Goal: Task Accomplishment & Management: Complete application form

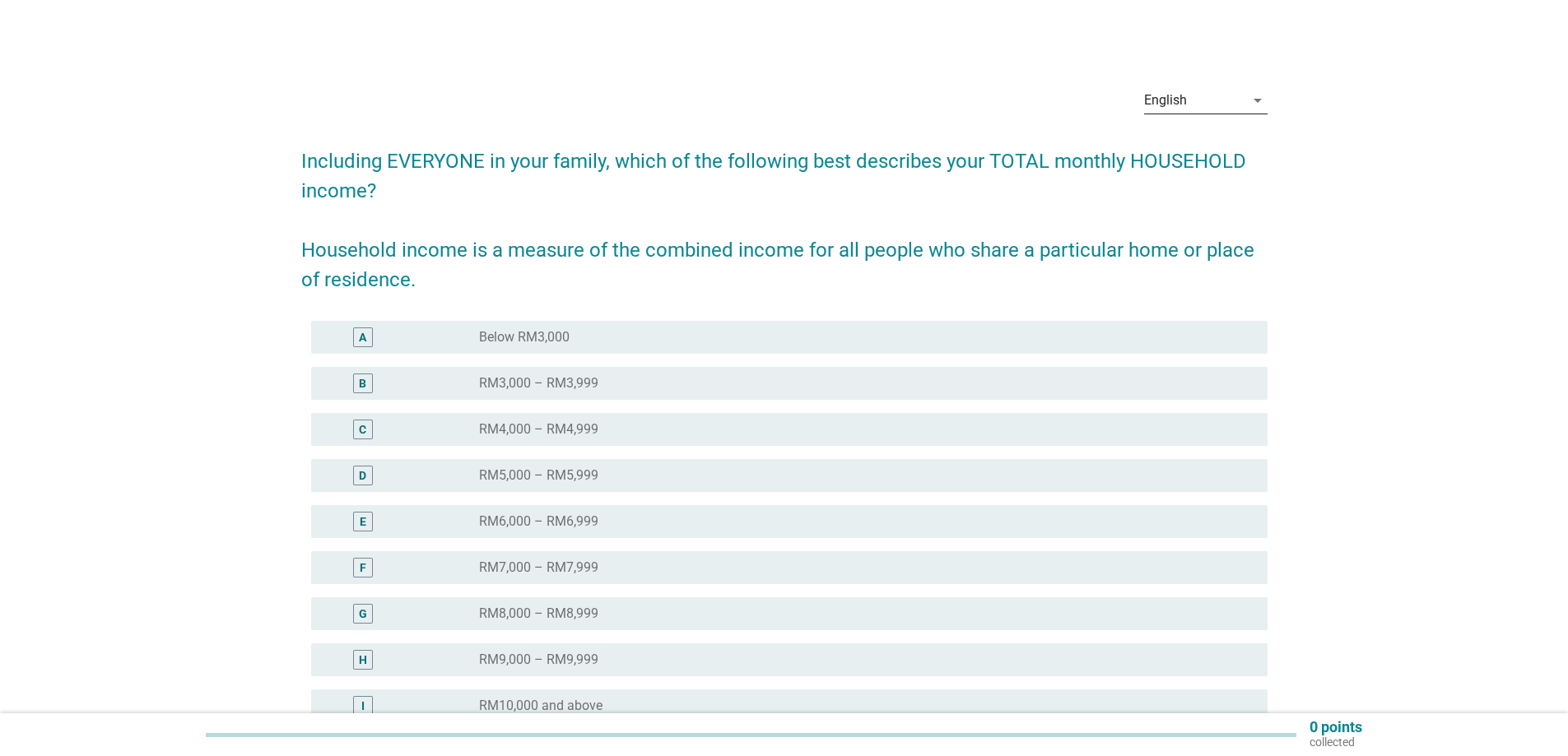
click at [1240, 103] on div "English" at bounding box center [1195, 100] width 101 height 26
click at [1199, 155] on div "Bahasa Melayu" at bounding box center [1205, 153] width 97 height 19
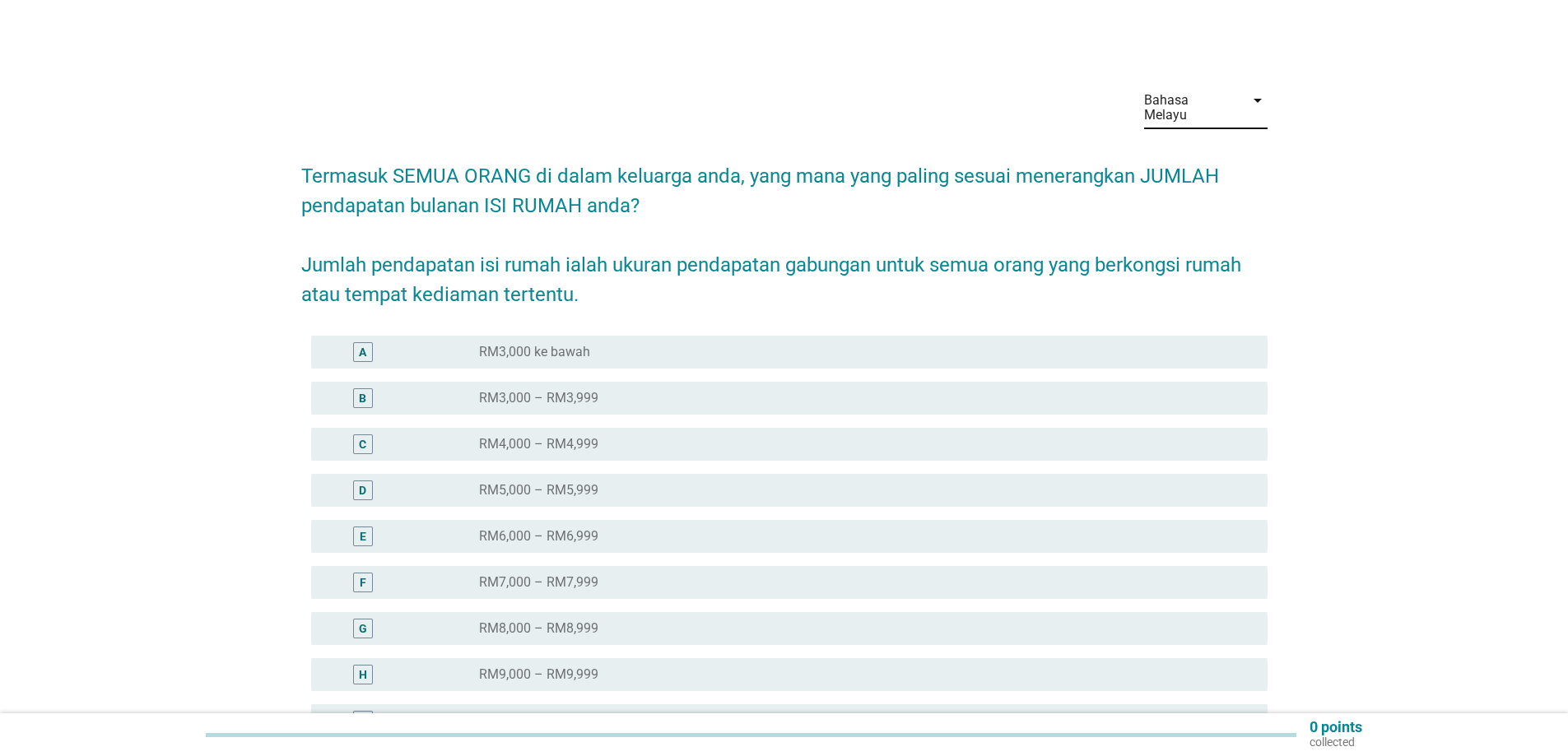
click at [365, 436] on div "C" at bounding box center [363, 445] width 8 height 17
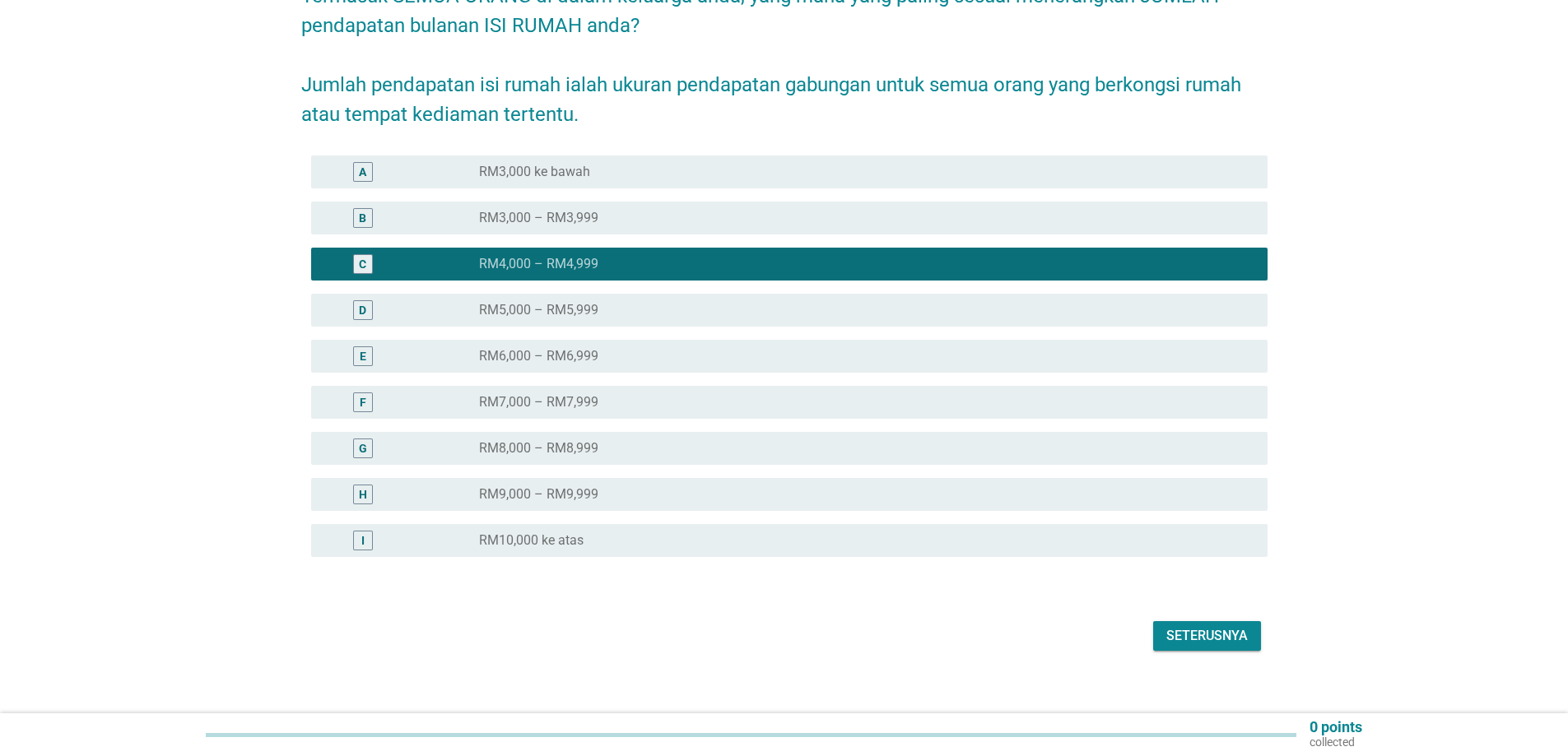
scroll to position [182, 0]
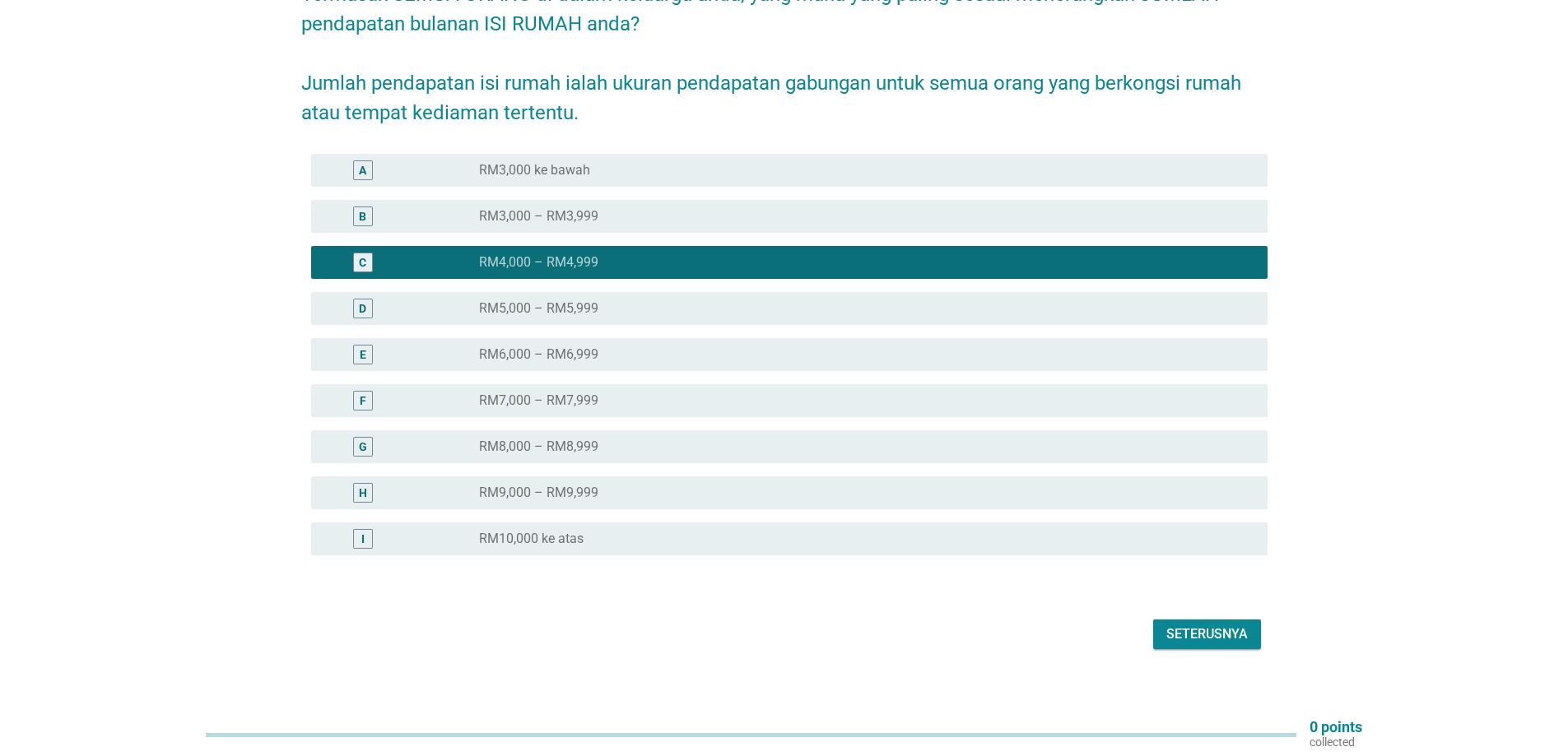
click at [1212, 632] on button "Seterusnya" at bounding box center [1207, 634] width 108 height 30
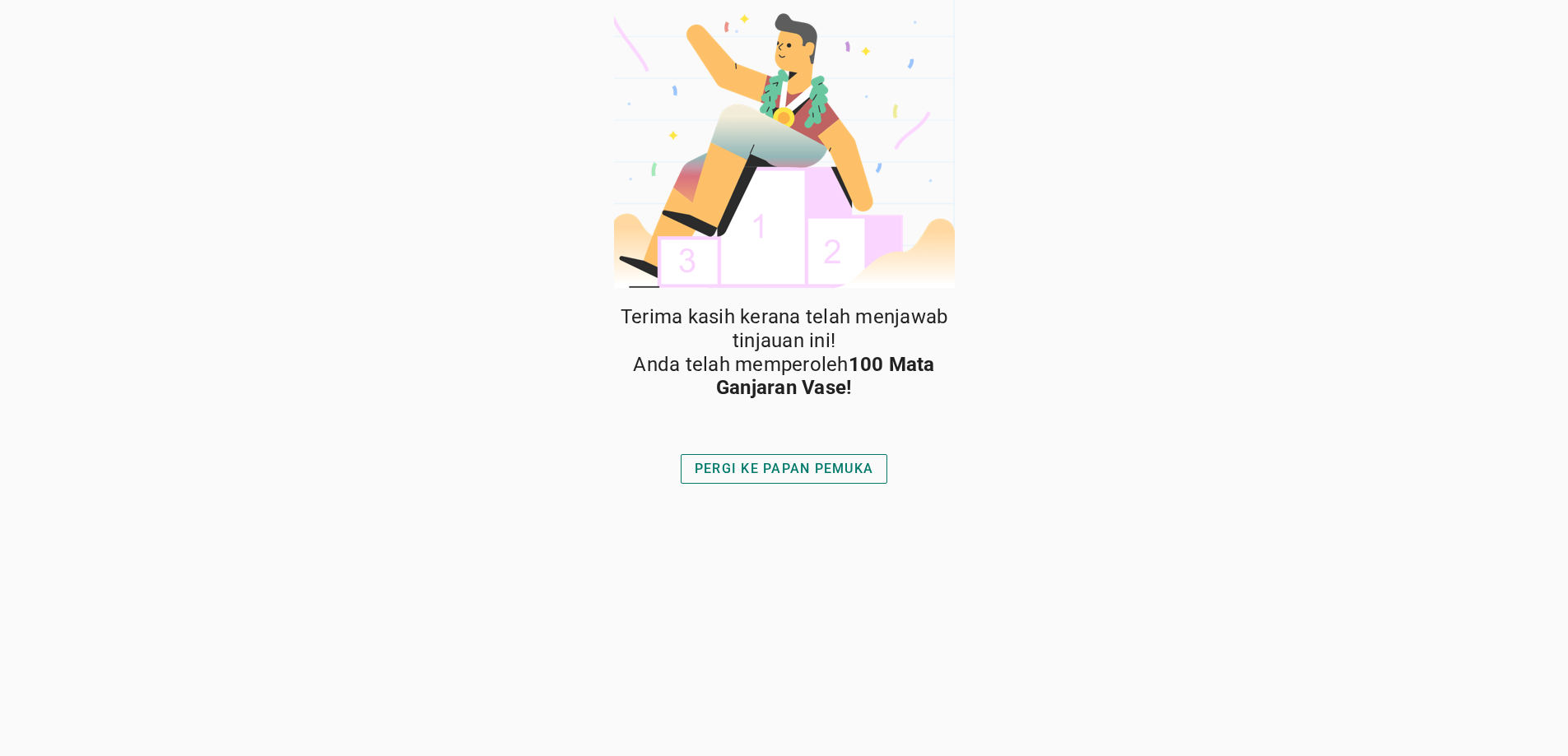
click at [802, 463] on div "PERGI KE PAPAN PEMUKA" at bounding box center [784, 469] width 178 height 19
